Goal: Information Seeking & Learning: Check status

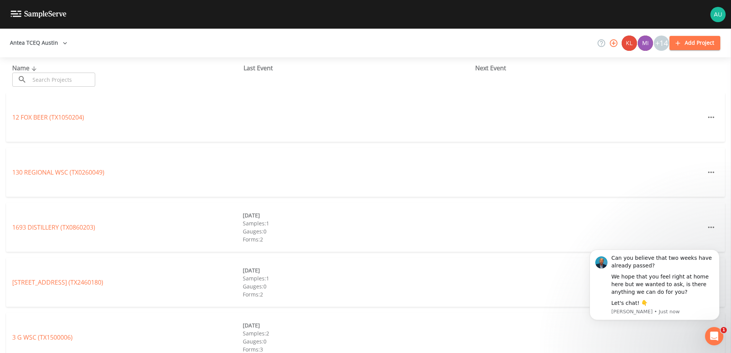
click at [48, 81] on input "text" at bounding box center [62, 80] width 65 height 14
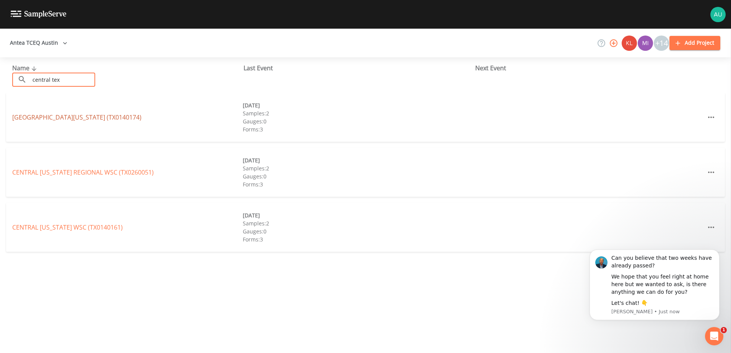
type input "central tex"
click at [102, 118] on link "[GEOGRAPHIC_DATA][US_STATE] ([GEOGRAPHIC_DATA])" at bounding box center [76, 117] width 129 height 8
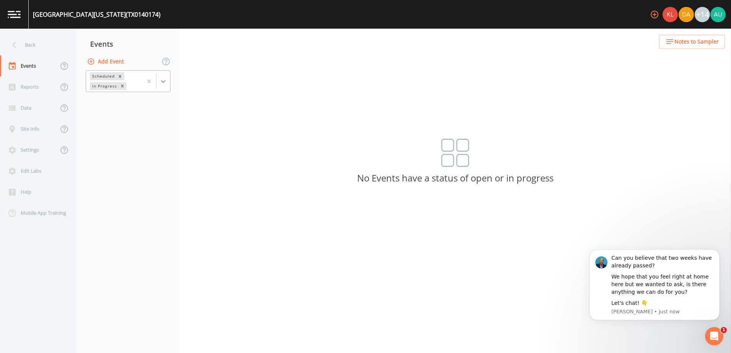
click at [165, 88] on div at bounding box center [156, 81] width 28 height 21
click at [154, 101] on div "Completed" at bounding box center [128, 103] width 85 height 13
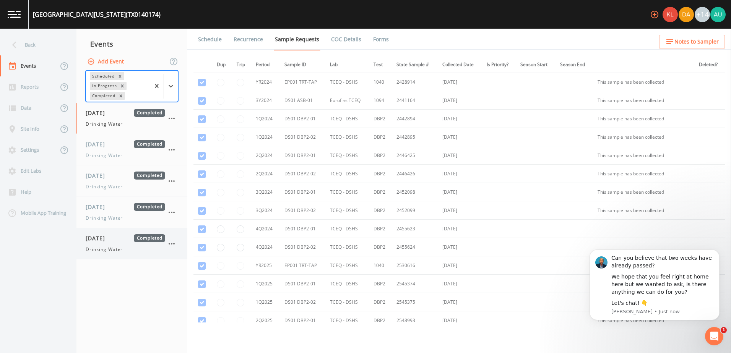
click at [141, 249] on div "Drinking Water" at bounding box center [126, 249] width 80 height 7
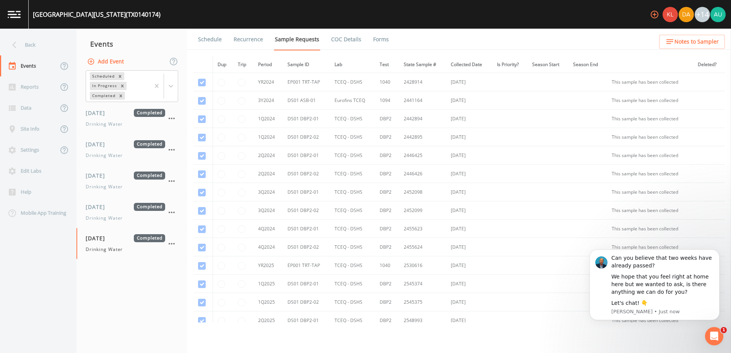
click at [385, 42] on link "Forms" at bounding box center [381, 39] width 18 height 21
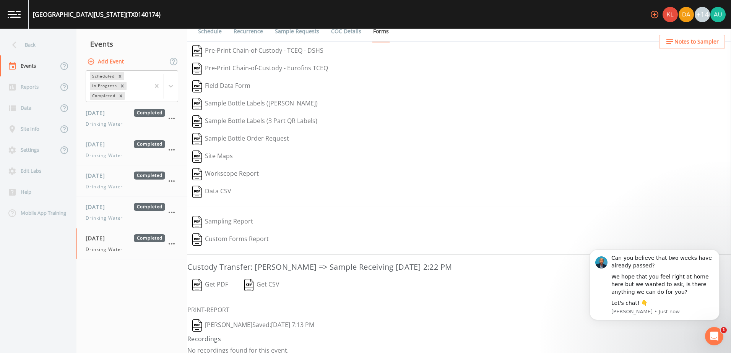
scroll to position [15, 0]
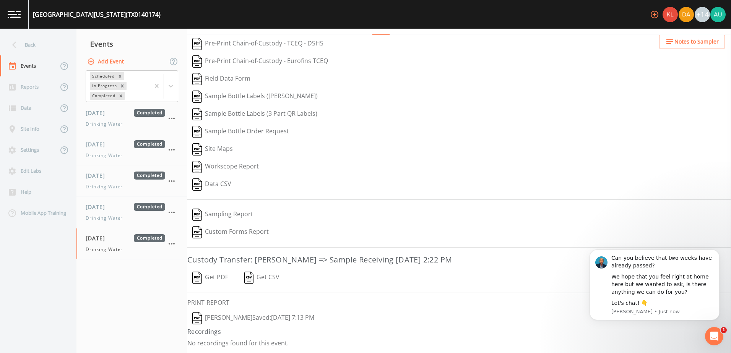
click at [259, 316] on button "[PERSON_NAME]  Saved: [DATE] 7:13 PM" at bounding box center [253, 319] width 132 height 18
click at [31, 42] on div "Back" at bounding box center [34, 44] width 69 height 21
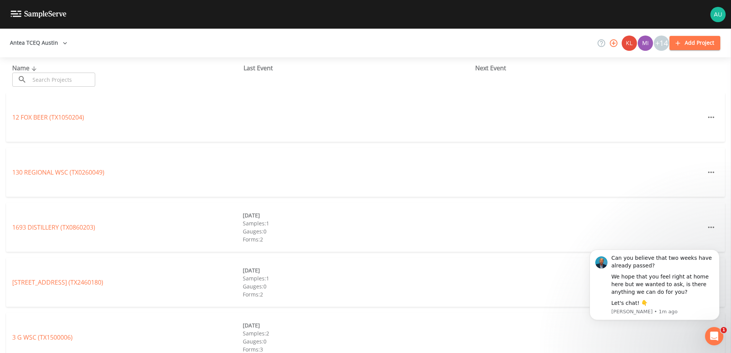
drag, startPoint x: 50, startPoint y: 71, endPoint x: 52, endPoint y: 76, distance: 5.7
click at [51, 73] on div "Name ​ ​" at bounding box center [127, 74] width 231 height 23
click at [59, 83] on input "text" at bounding box center [62, 80] width 65 height 14
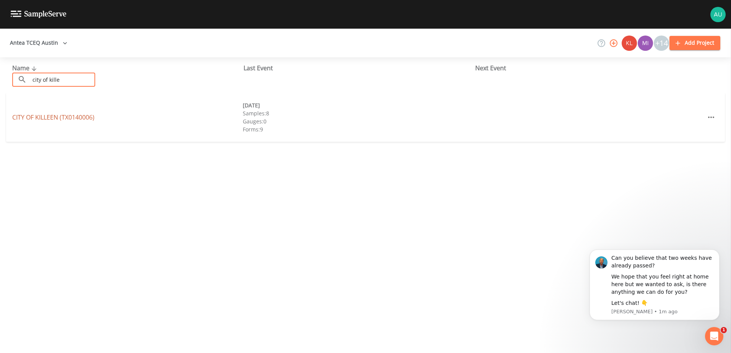
type input "city of kille"
click at [51, 118] on link "CITY OF [GEOGRAPHIC_DATA] (TX0140006)" at bounding box center [53, 117] width 82 height 8
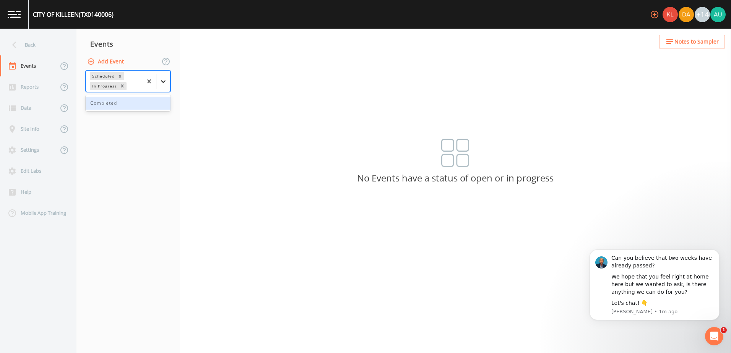
click at [162, 80] on icon at bounding box center [163, 82] width 8 height 8
click at [159, 102] on div "Completed" at bounding box center [128, 103] width 85 height 13
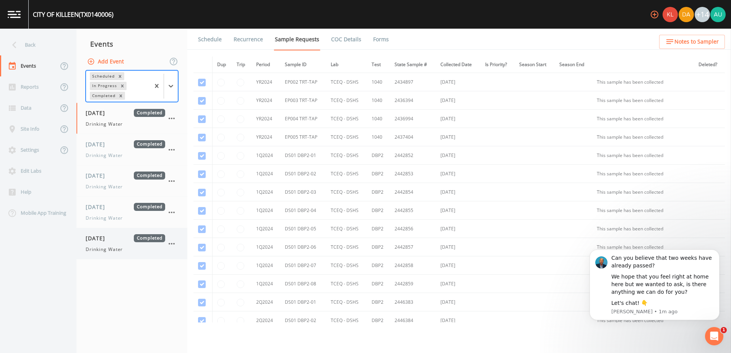
click at [114, 232] on div "[DATE] Completed Drinking Water" at bounding box center [131, 243] width 111 height 31
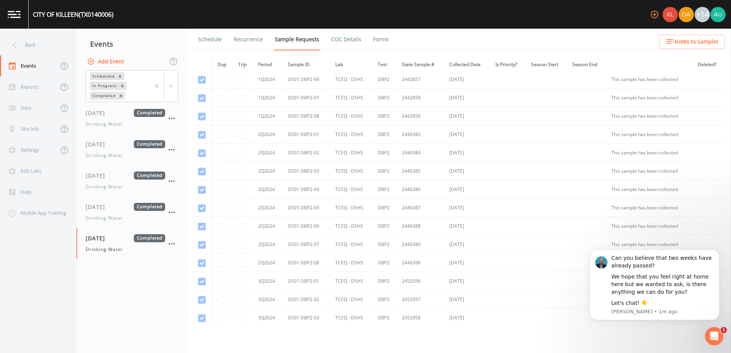
scroll to position [535, 0]
click at [381, 39] on link "Forms" at bounding box center [381, 39] width 18 height 21
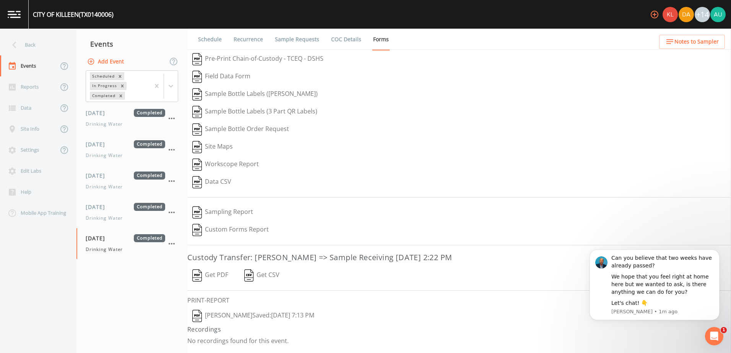
click at [224, 313] on button "[PERSON_NAME]  Saved: [DATE] 7:13 PM" at bounding box center [253, 316] width 132 height 18
click at [41, 43] on div "Back" at bounding box center [34, 44] width 69 height 21
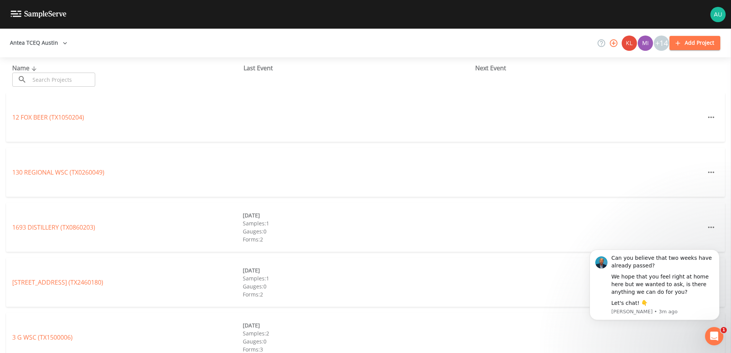
click at [70, 81] on input "text" at bounding box center [62, 80] width 65 height 14
